Goal: Download file/media

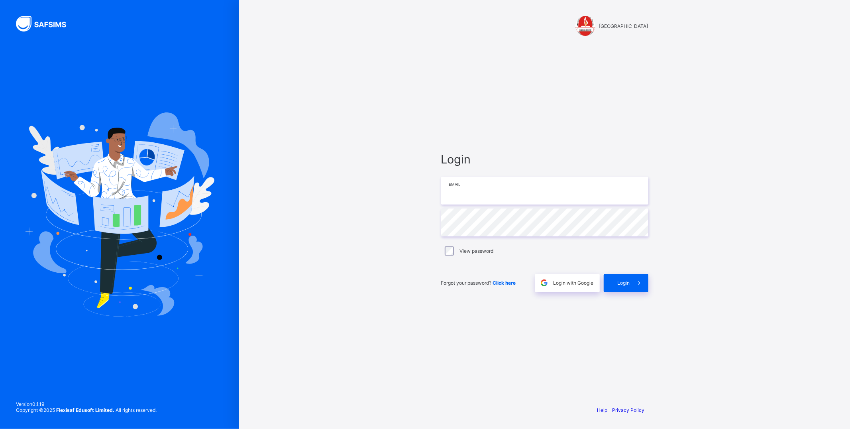
click at [495, 193] on input "email" at bounding box center [544, 191] width 207 height 28
type input "**********"
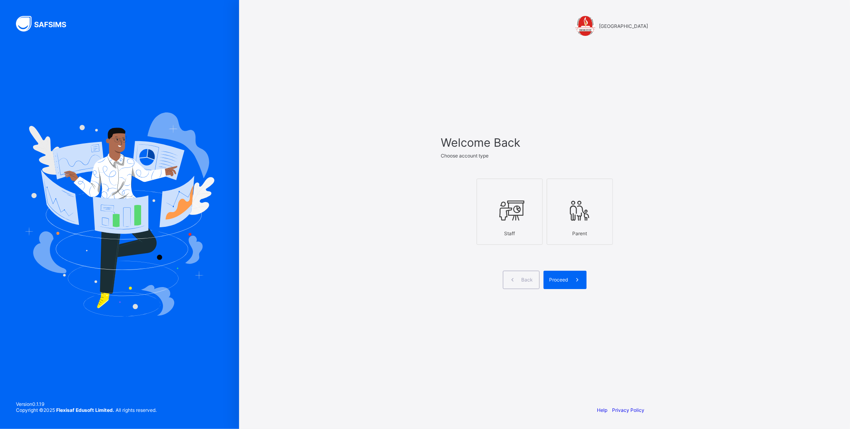
click at [505, 226] on div "Staff" at bounding box center [509, 233] width 57 height 14
click at [561, 278] on span "Proceed" at bounding box center [559, 280] width 19 height 6
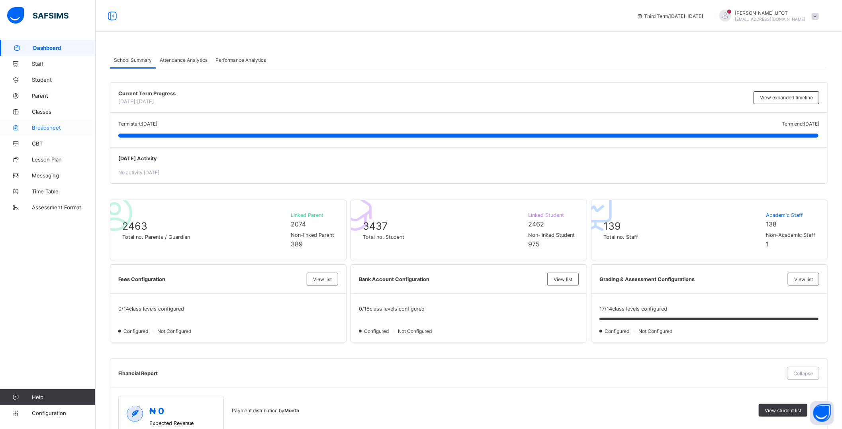
click at [46, 125] on span "Broadsheet" at bounding box center [64, 127] width 64 height 6
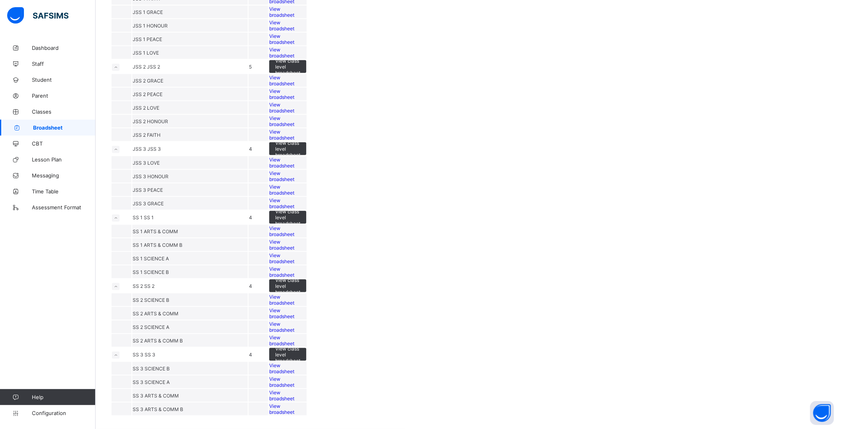
scroll to position [575, 0]
click at [294, 45] on span "View broadsheet" at bounding box center [281, 39] width 25 height 12
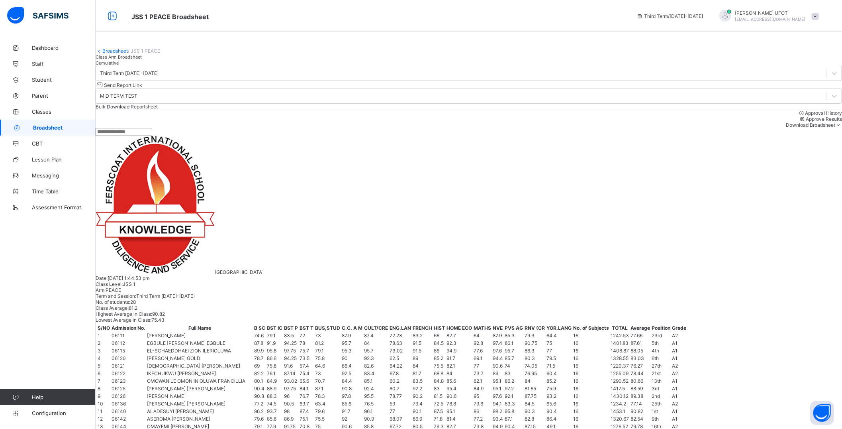
click at [738, 66] on div "Class Arm Broadsheet Cumulative" at bounding box center [469, 60] width 747 height 12
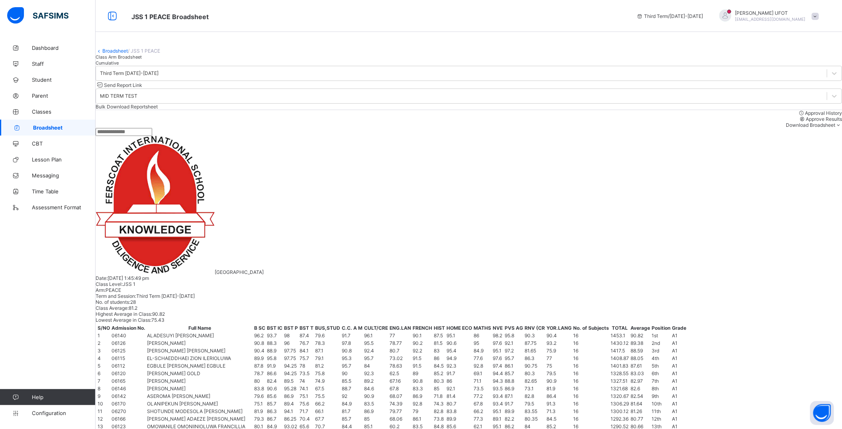
click at [802, 128] on span "Download Broadsheet" at bounding box center [810, 125] width 49 height 6
click at [817, 145] on li "PDF" at bounding box center [826, 138] width 32 height 12
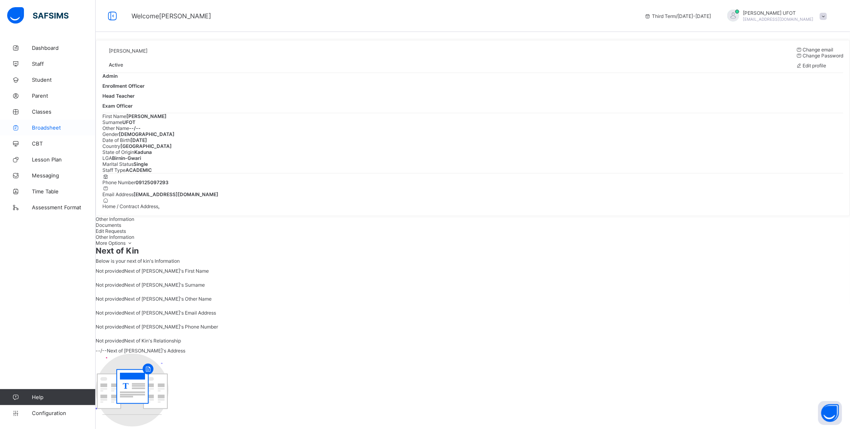
click at [71, 122] on link "Broadsheet" at bounding box center [48, 128] width 96 height 16
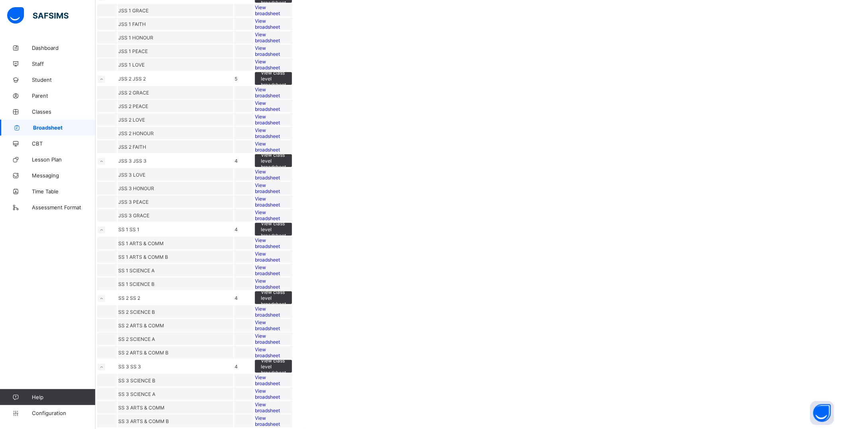
scroll to position [575, 0]
click at [280, 43] on span "View broadsheet" at bounding box center [267, 37] width 25 height 12
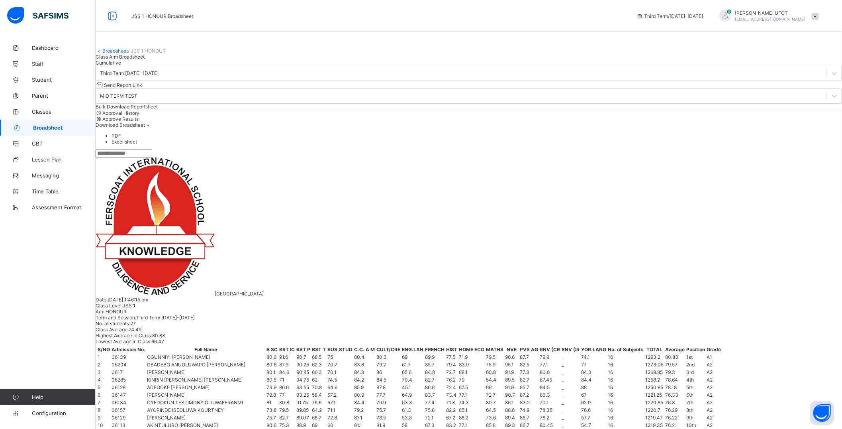
click at [145, 128] on span "Download Broadsheet" at bounding box center [120, 125] width 49 height 6
click at [821, 139] on li "PDF" at bounding box center [477, 136] width 731 height 6
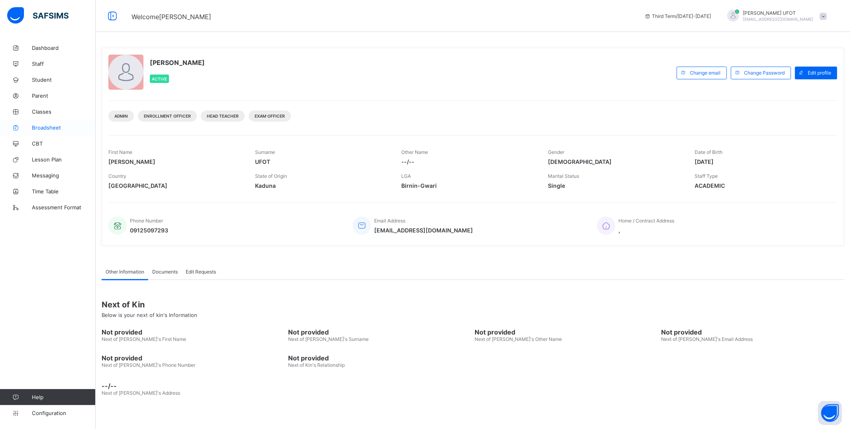
click at [34, 132] on link "Broadsheet" at bounding box center [48, 128] width 96 height 16
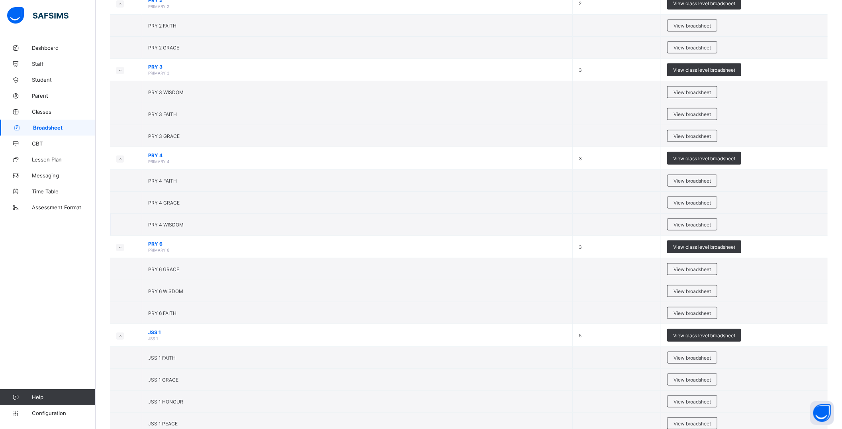
scroll to position [487, 0]
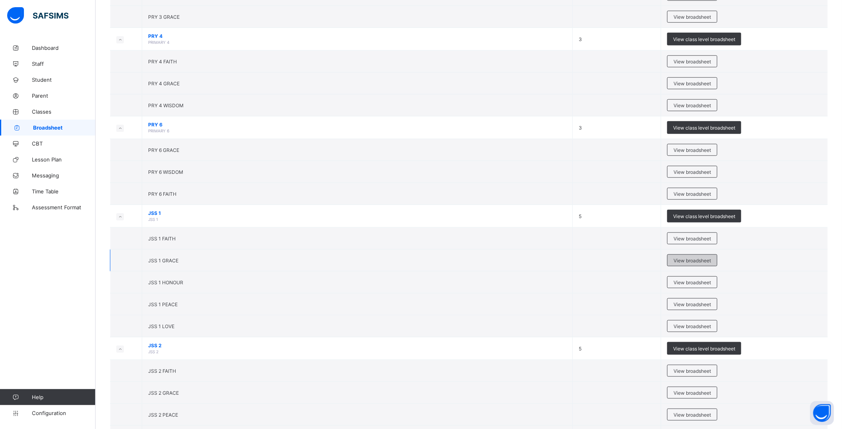
click at [711, 261] on span "View broadsheet" at bounding box center [692, 260] width 37 height 6
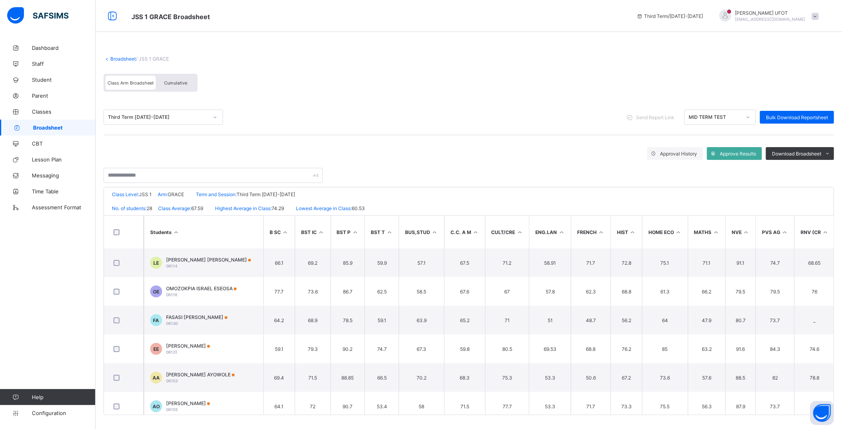
click at [784, 221] on th "PVS AG" at bounding box center [775, 232] width 39 height 33
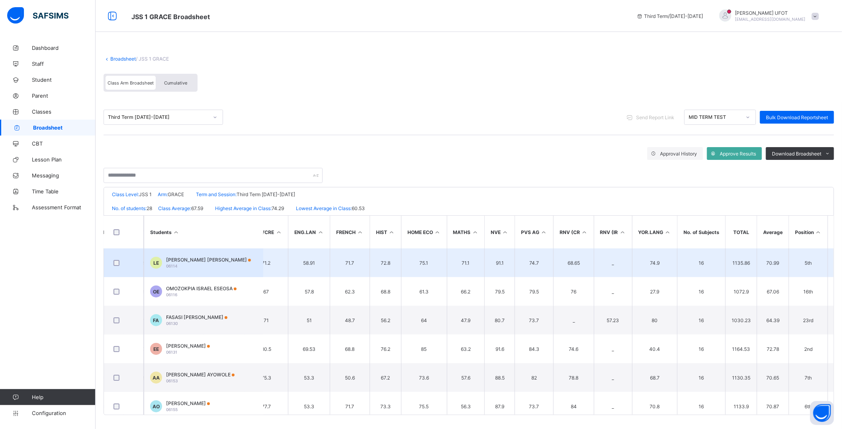
scroll to position [0, 261]
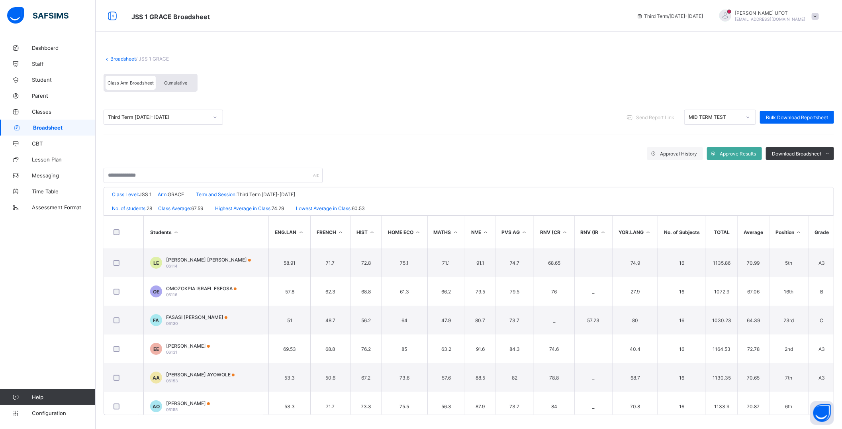
click at [651, 232] on icon at bounding box center [649, 232] width 7 height 6
click at [803, 230] on icon at bounding box center [799, 232] width 7 height 6
click at [822, 152] on span "Download Broadsheet" at bounding box center [796, 154] width 49 height 6
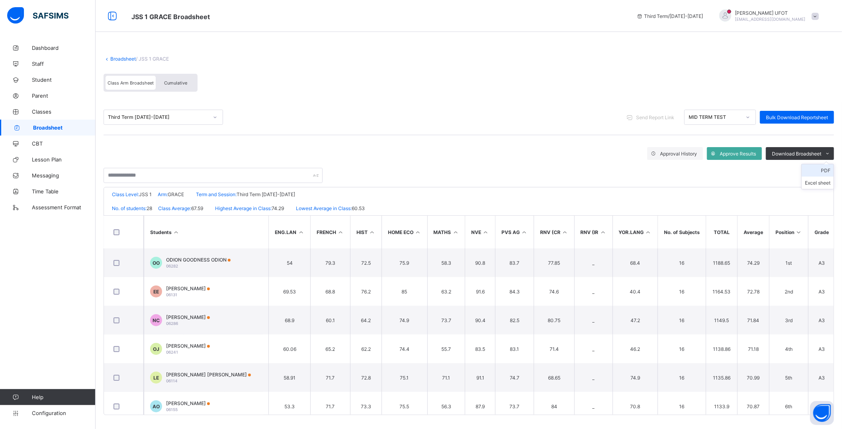
click at [829, 173] on li "PDF" at bounding box center [818, 170] width 32 height 12
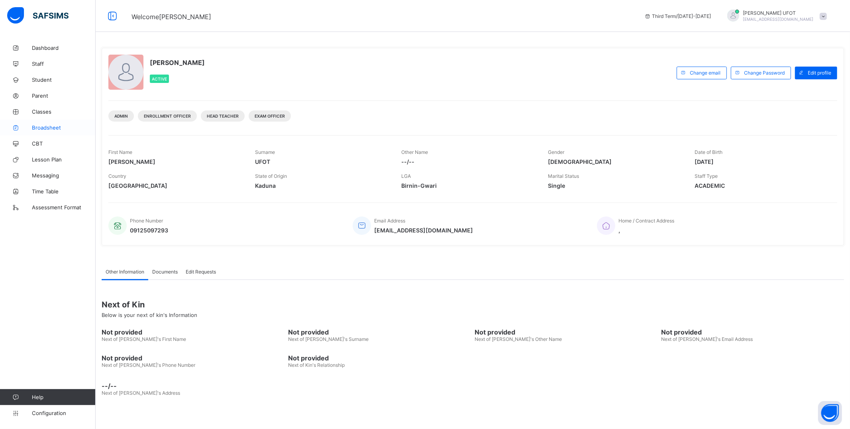
click at [36, 122] on link "Broadsheet" at bounding box center [48, 128] width 96 height 16
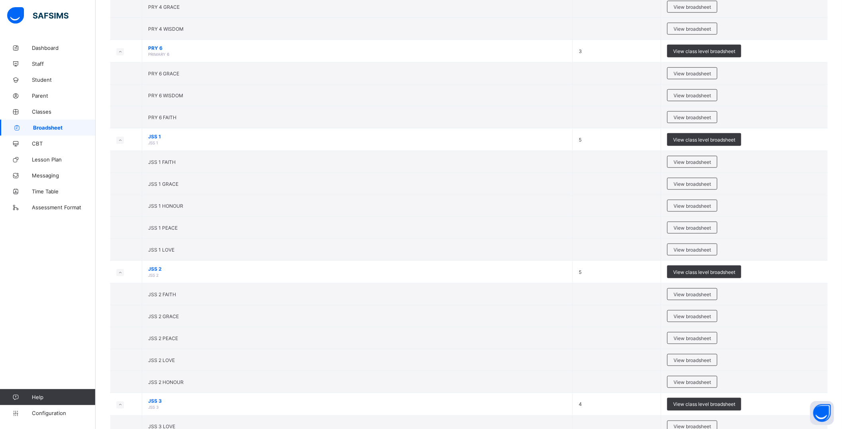
scroll to position [664, 0]
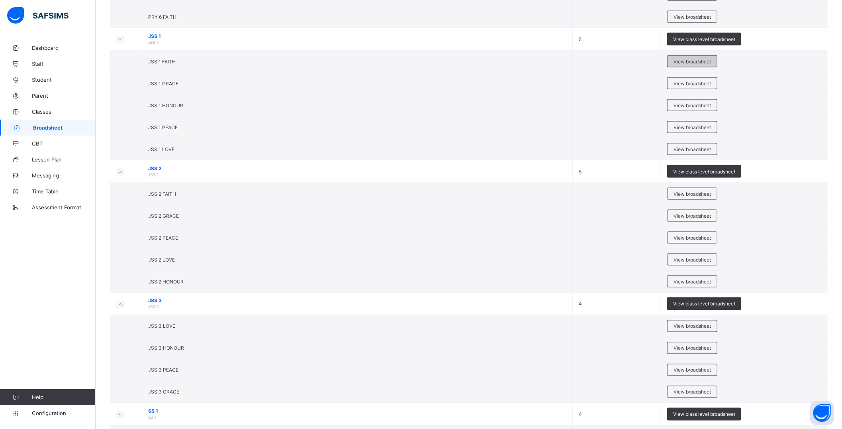
click at [708, 60] on span "View broadsheet" at bounding box center [692, 62] width 37 height 6
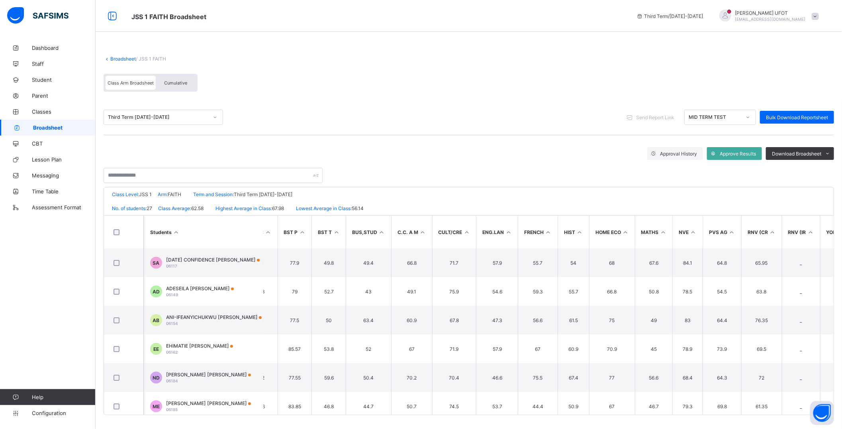
click at [808, 216] on tr "Students B SC BST IC BST P BST T BUS,STUD C.C. A M CULT/CRE ENG.LAN FRENCH HIST…" at bounding box center [546, 232] width 991 height 33
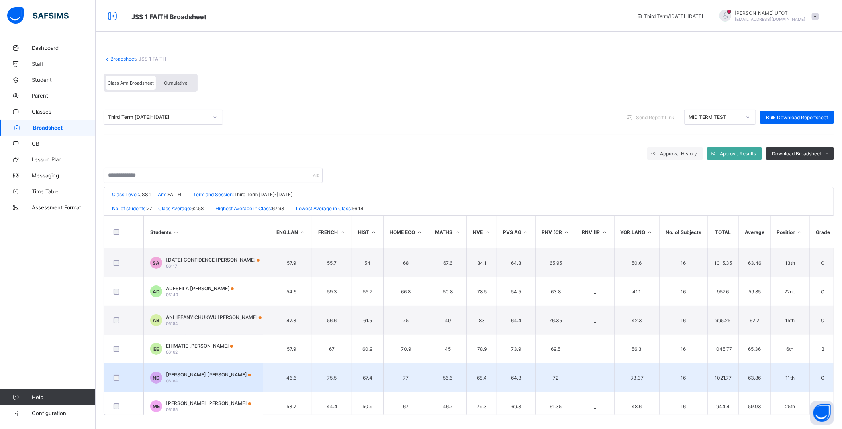
scroll to position [0, 261]
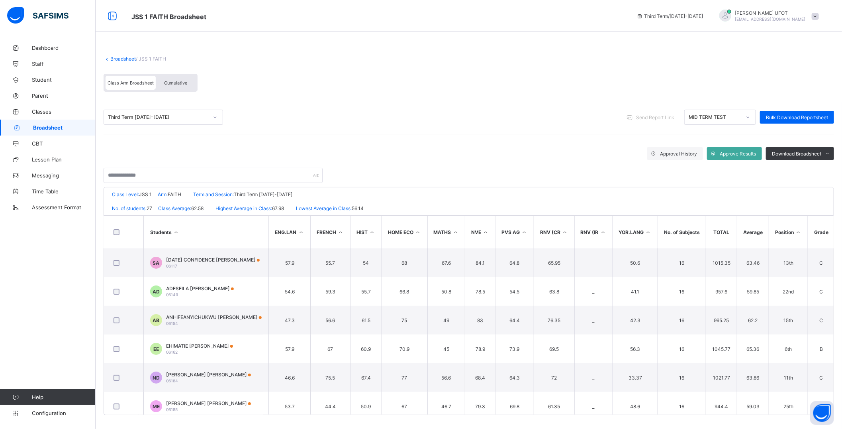
click at [802, 232] on icon at bounding box center [798, 232] width 7 height 6
click at [826, 170] on li "PDF" at bounding box center [818, 170] width 32 height 12
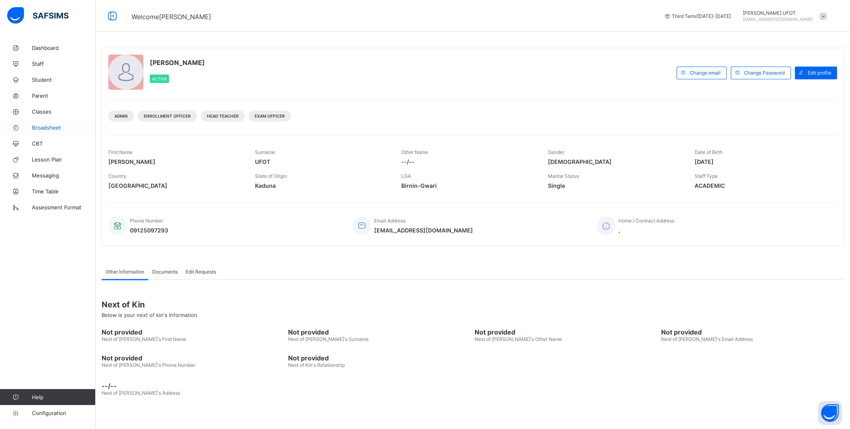
click at [52, 126] on span "Broadsheet" at bounding box center [64, 127] width 64 height 6
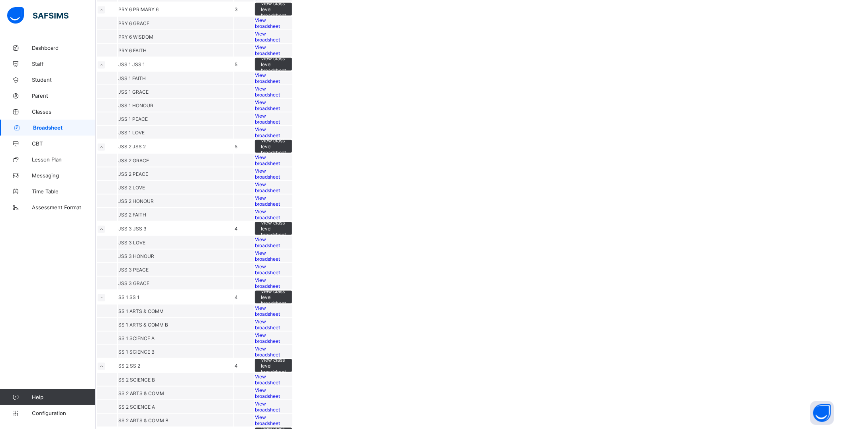
scroll to position [443, 0]
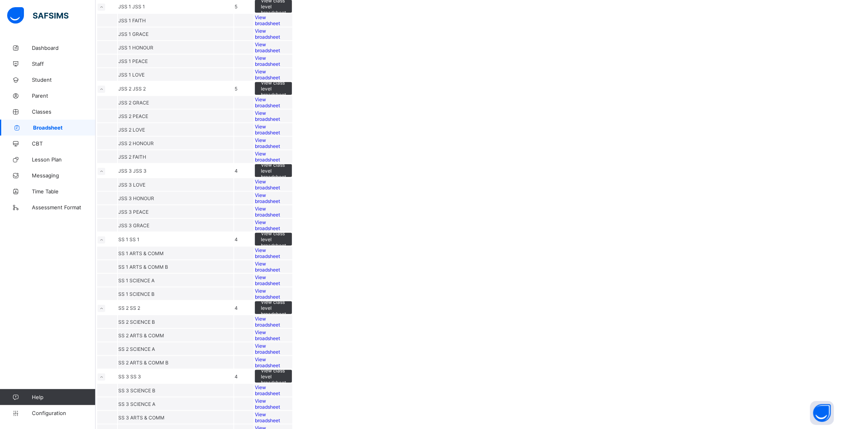
click at [280, 80] on span "View broadsheet" at bounding box center [267, 75] width 25 height 12
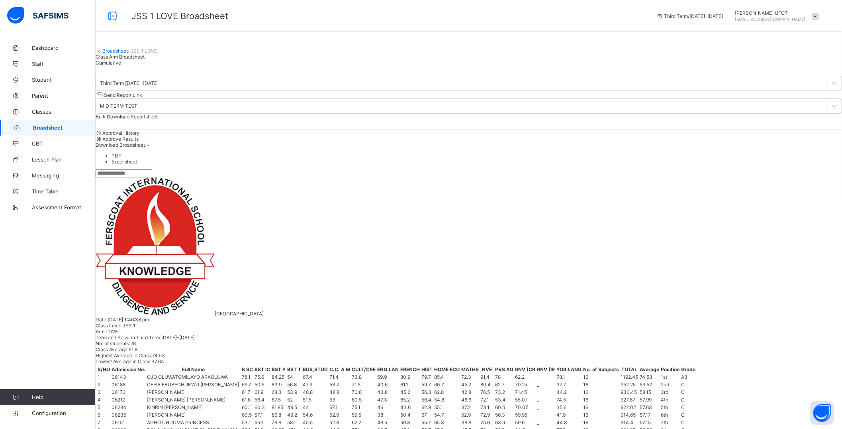
click at [830, 159] on li "PDF" at bounding box center [477, 156] width 731 height 6
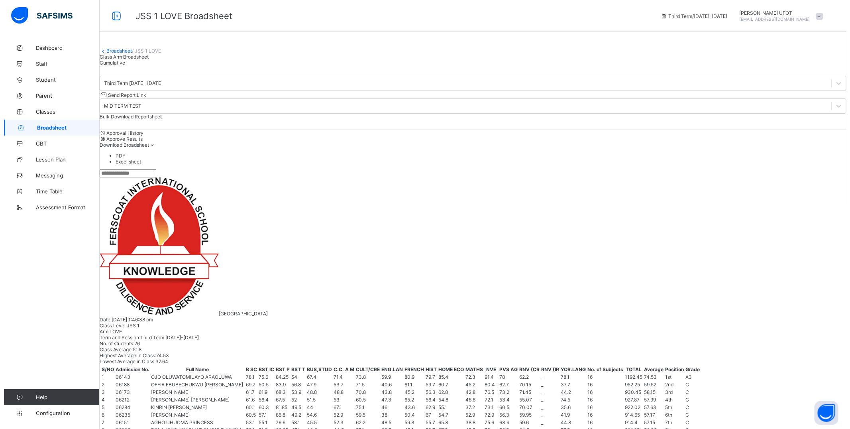
scroll to position [0, 0]
